Goal: Task Accomplishment & Management: Manage account settings

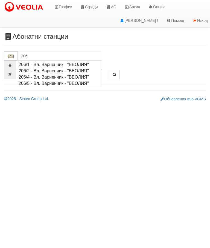
click at [69, 83] on div "206/5 - Вл. Варненчик - "ВЕОЛИЯ"" at bounding box center [59, 83] width 81 height 6
type input "206/5 - Вл. Варненчик - "ВЕОЛИЯ""
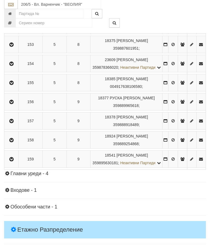
scroll to position [658, 0]
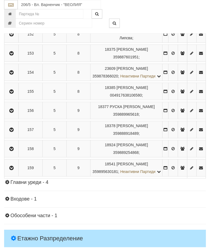
click at [15, 19] on button "button" at bounding box center [11, 15] width 12 height 8
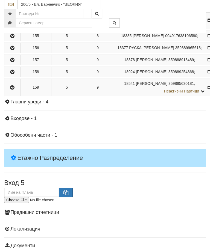
scroll to position [608, 0]
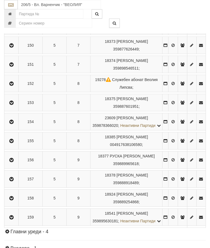
click at [15, 49] on button "button" at bounding box center [11, 45] width 12 height 8
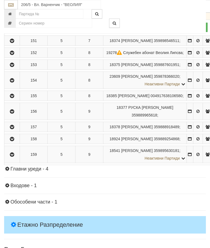
scroll to position [589, 0]
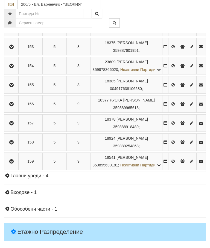
scroll to position [677, 0]
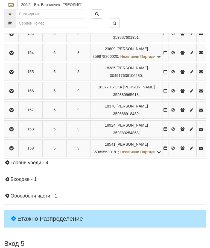
click at [14, 74] on icon "button" at bounding box center [11, 72] width 7 height 4
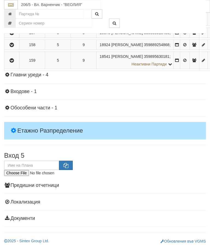
click at [0, 0] on button "Предписание (УПП)" at bounding box center [0, 0] width 0 height 0
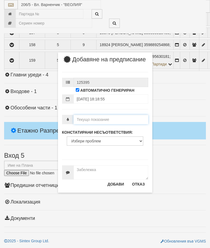
click at [93, 123] on input "number" at bounding box center [110, 119] width 75 height 9
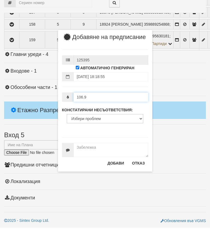
type input "106.9"
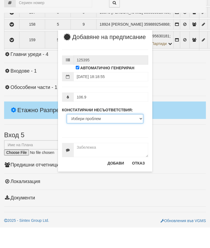
click at [90, 135] on select "Избери проблем Липсва индивидуален водомер; Изтекла валидност на метрологичната…" at bounding box center [105, 139] width 76 height 9
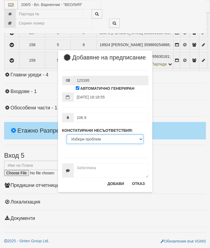
select select "ExpiredMetrologicalYear"
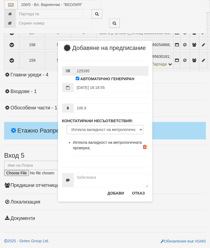
click at [115, 196] on button "Добави" at bounding box center [115, 193] width 23 height 9
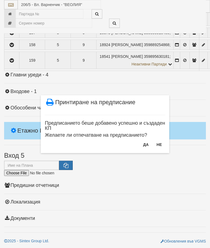
click at [161, 143] on button "Не" at bounding box center [159, 144] width 12 height 9
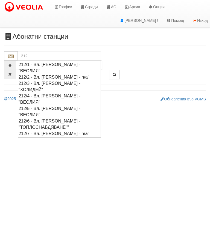
click at [55, 64] on div "212/1 - Вл. Варненчик - "ВЕОЛИЯ"" at bounding box center [59, 67] width 81 height 13
type input "212/1 - Вл. Варненчик - "ВЕОЛИЯ""
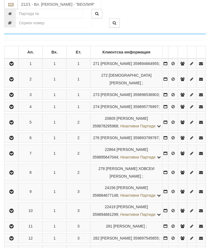
scroll to position [97, 0]
click at [9, 126] on button "button" at bounding box center [11, 122] width 12 height 8
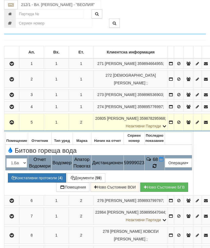
click at [164, 171] on td "68" at bounding box center [154, 162] width 20 height 15
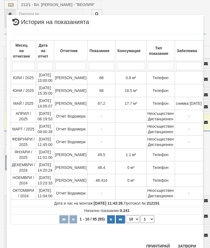
scroll to position [464, 0]
click at [186, 246] on button "Затвори" at bounding box center [186, 246] width 25 height 9
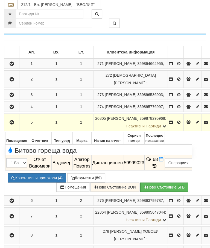
click at [163, 162] on icon at bounding box center [161, 159] width 4 height 5
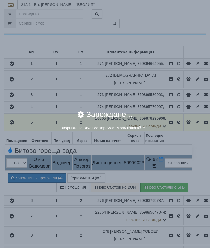
select select "8ac75930-9bfd-e511-80be-8d5a1dced85a"
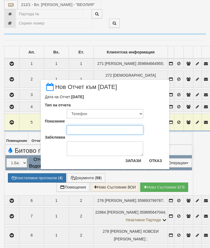
click at [80, 131] on input "Показание" at bounding box center [105, 129] width 76 height 9
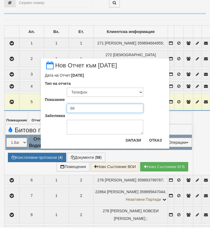
type input "68"
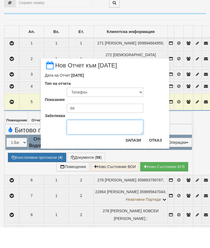
click at [80, 140] on textarea "Забележка" at bounding box center [105, 147] width 76 height 15
type textarea "04.09.2025"
click at [136, 156] on button "Запази" at bounding box center [133, 160] width 22 height 9
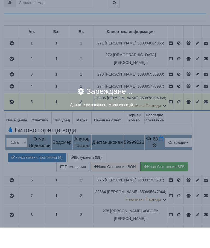
scroll to position [117, 0]
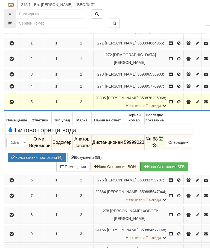
click at [12, 104] on icon "button" at bounding box center [11, 102] width 7 height 4
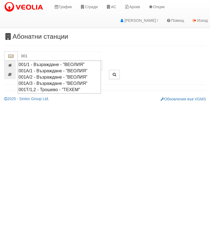
click at [74, 60] on input "001" at bounding box center [59, 55] width 83 height 9
click at [76, 66] on div "001/1 - Възраждане - "ВЕОЛИЯ"" at bounding box center [59, 64] width 81 height 6
type input "001/1 - Възраждане - "ВЕОЛИЯ""
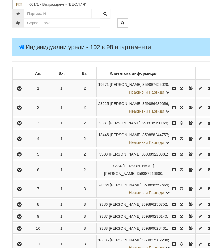
scroll to position [116, 0]
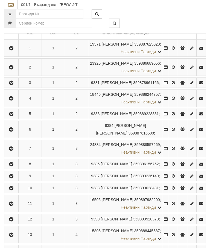
click at [12, 166] on icon "button" at bounding box center [11, 164] width 7 height 4
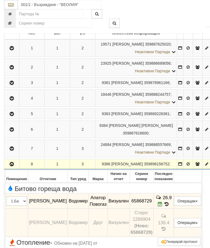
click at [162, 207] on icon at bounding box center [160, 204] width 5 height 5
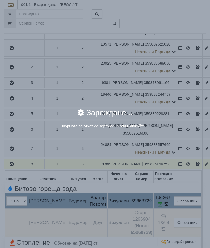
select select "8cc75930-9bfd-e511-80be-8d5a1dced85a"
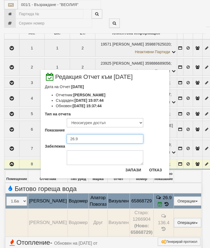
click at [85, 141] on input "26.9" at bounding box center [105, 138] width 76 height 9
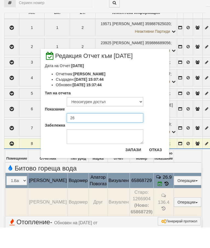
type input "2"
type input "28.4"
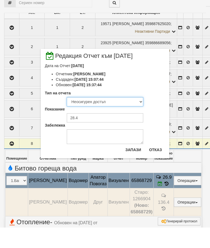
click at [102, 118] on select "Визуален Телефон Бележка Неосигурен достъп Самоотчет Служебно Дистанционен" at bounding box center [105, 122] width 76 height 9
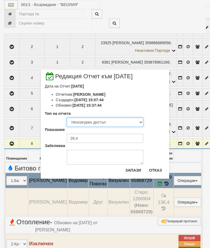
select select "8ac75930-9bfd-e511-80be-8d5a1dced85a"
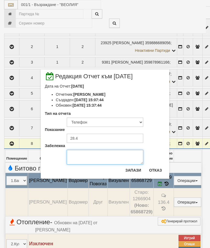
click at [88, 156] on textarea "Забележка" at bounding box center [105, 157] width 76 height 15
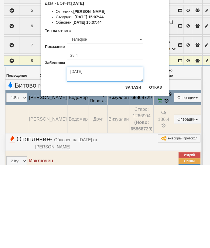
type textarea "04.09.2025"
click at [136, 166] on button "Запази" at bounding box center [133, 170] width 22 height 9
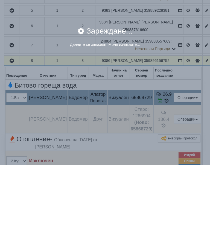
scroll to position [219, 0]
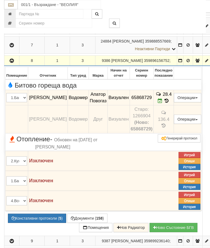
click at [11, 63] on icon "button" at bounding box center [11, 61] width 7 height 4
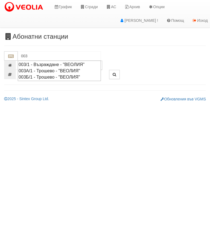
click at [61, 65] on div "003/1 - Възраждане - "ВЕОЛИЯ"" at bounding box center [59, 64] width 81 height 6
type input "003/1 - Възраждане - "ВЕОЛИЯ""
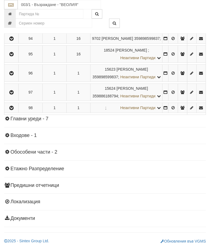
scroll to position [2281, 0]
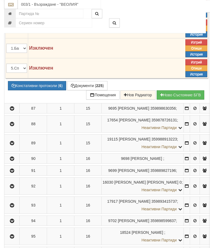
scroll to position [1688, 0]
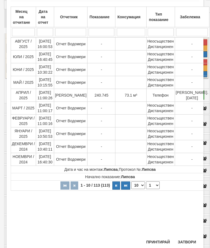
scroll to position [33, 0]
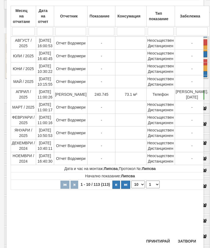
click at [187, 239] on button "Затвори" at bounding box center [186, 241] width 25 height 9
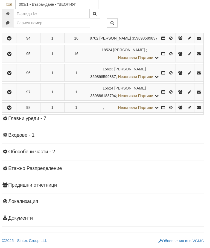
scroll to position [1901, 2]
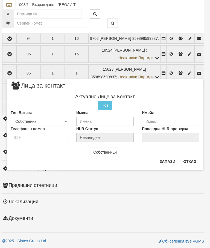
click at [190, 164] on button "Отказ" at bounding box center [189, 161] width 19 height 9
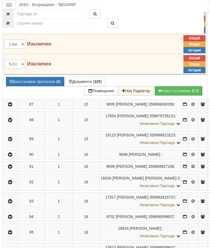
scroll to position [1692, 2]
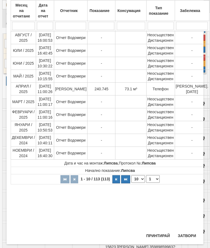
scroll to position [38, 0]
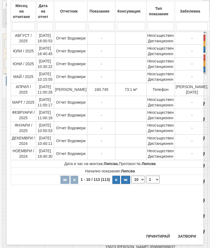
click at [186, 237] on button "Затвори" at bounding box center [186, 236] width 25 height 9
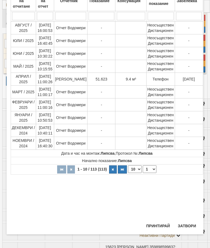
scroll to position [48, 0]
click at [188, 224] on button "Затвори" at bounding box center [186, 226] width 25 height 9
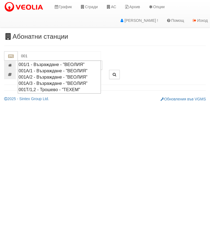
click at [49, 63] on div "001/1 - Възраждане - "ВЕОЛИЯ"" at bounding box center [59, 64] width 81 height 6
type input "001/1 - Възраждане - "ВЕОЛИЯ""
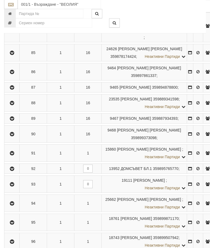
scroll to position [1592, 0]
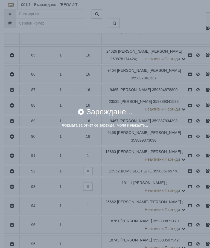
select select "ddb307f3-9e29-e611-80c1-afec7dc8e4eb"
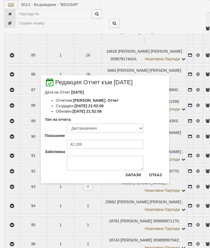
click at [155, 172] on button "Отказ" at bounding box center [155, 175] width 19 height 9
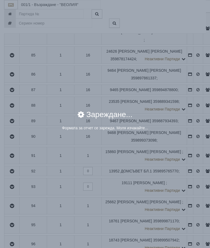
select select "8ac75930-9bfd-e511-80be-8d5a1dced85a"
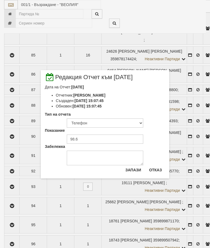
click at [153, 168] on button "Отказ" at bounding box center [155, 170] width 19 height 9
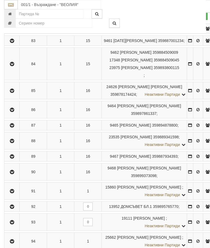
scroll to position [1556, 0]
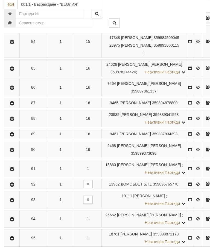
scroll to position [1556, 0]
